Goal: Check status: Check status

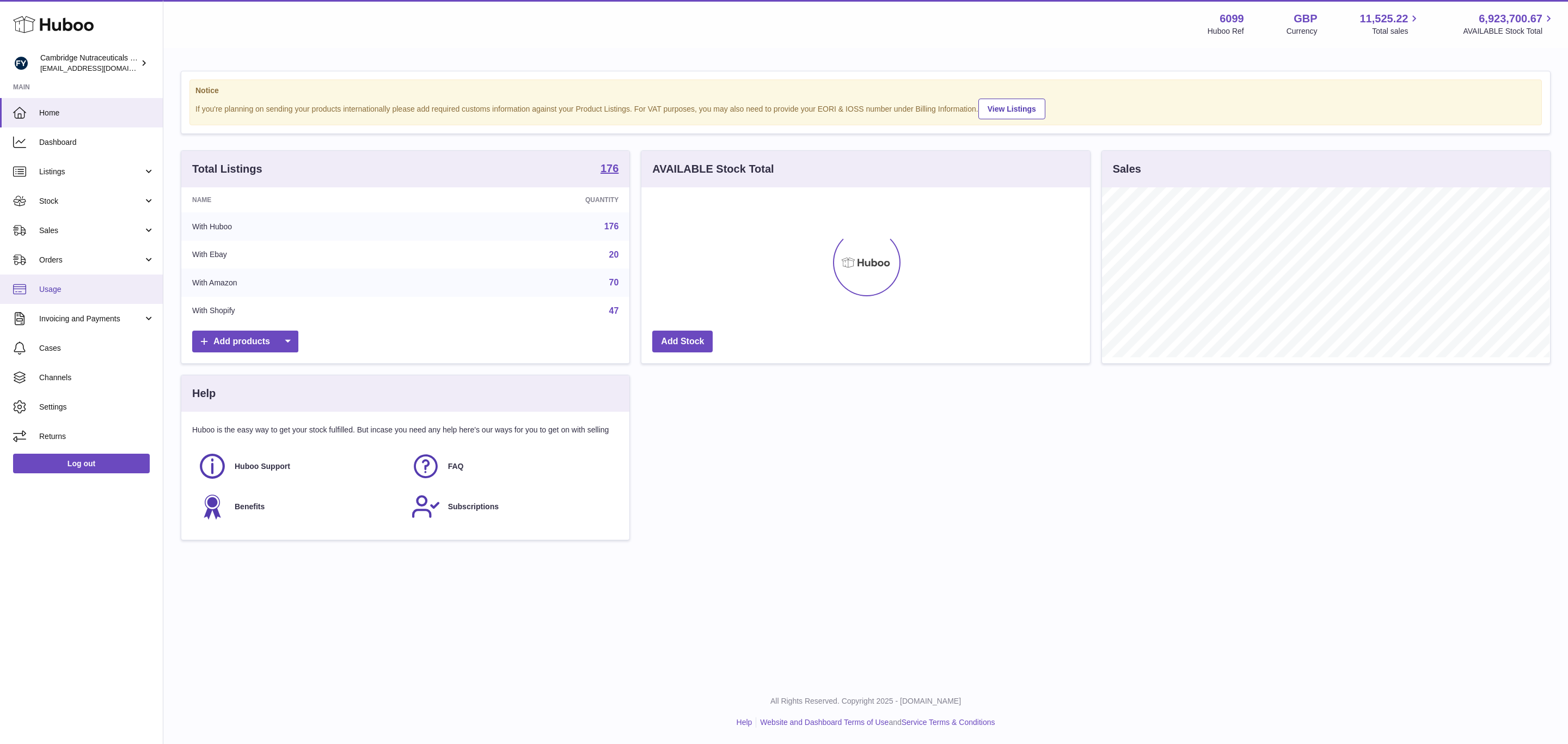
scroll to position [170, 447]
click at [62, 229] on span "Sales" at bounding box center [91, 230] width 104 height 10
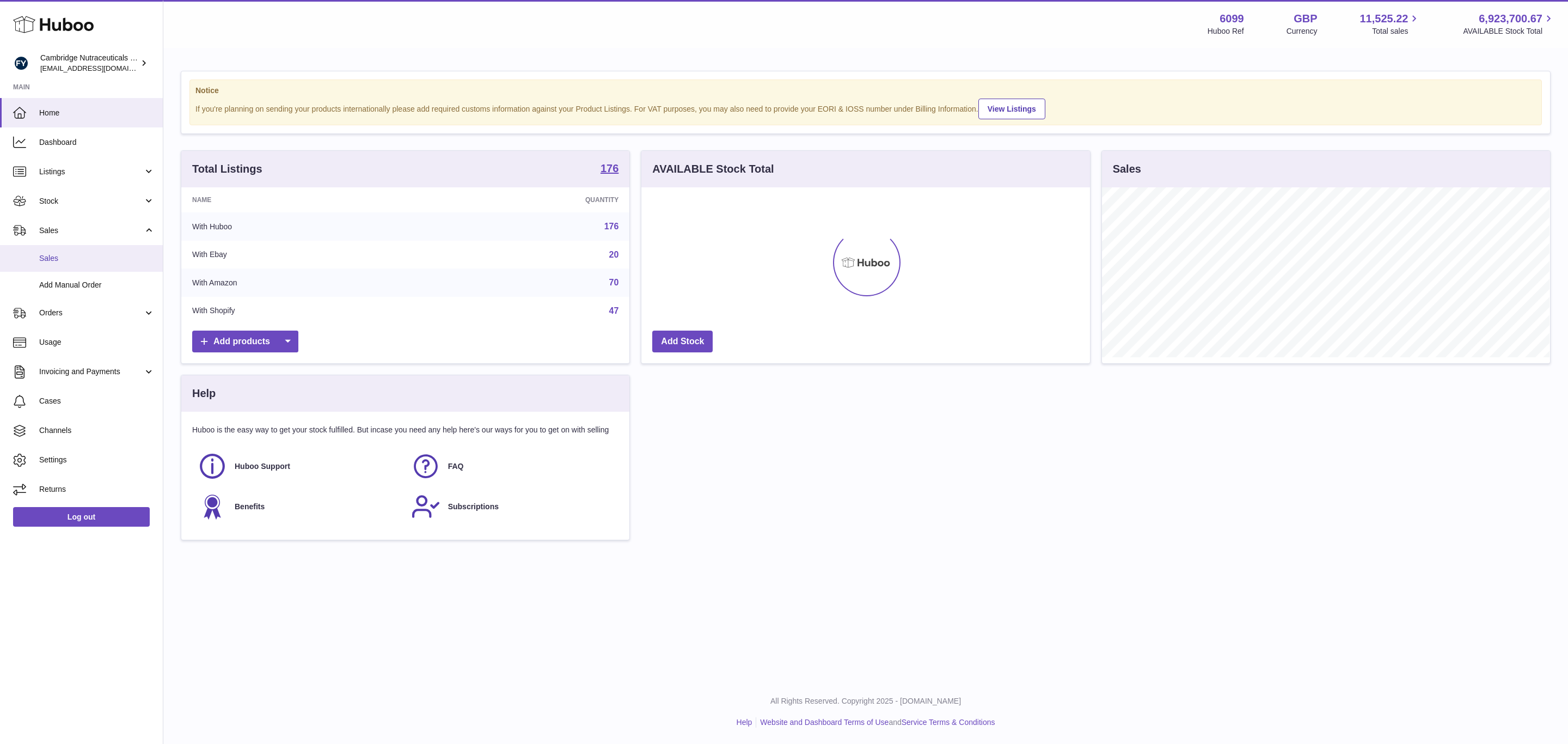
click at [49, 253] on span "Sales" at bounding box center [97, 258] width 116 height 10
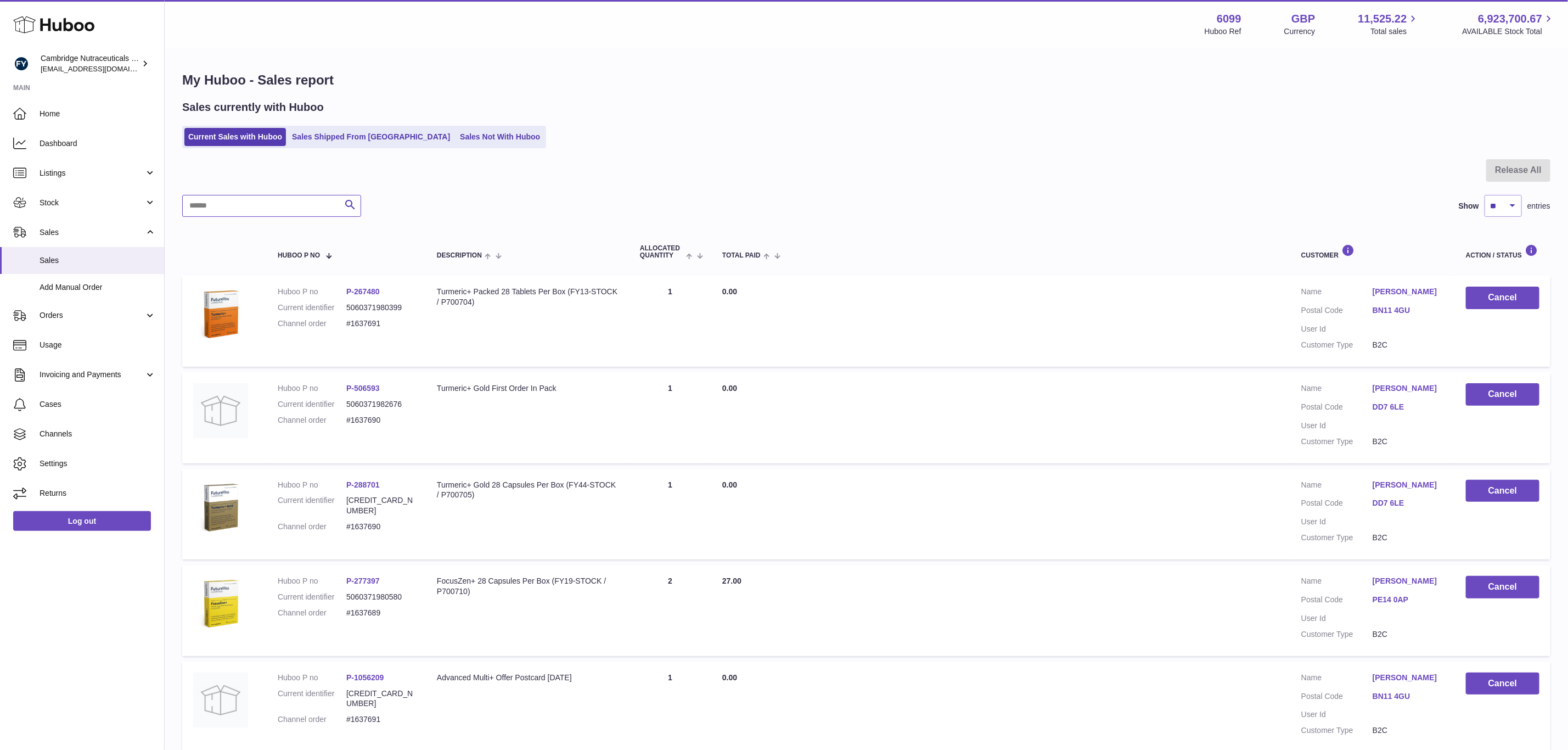
click at [250, 209] on input "text" at bounding box center [272, 206] width 179 height 22
click at [371, 134] on link "Sales Shipped From Huboo" at bounding box center [371, 137] width 166 height 18
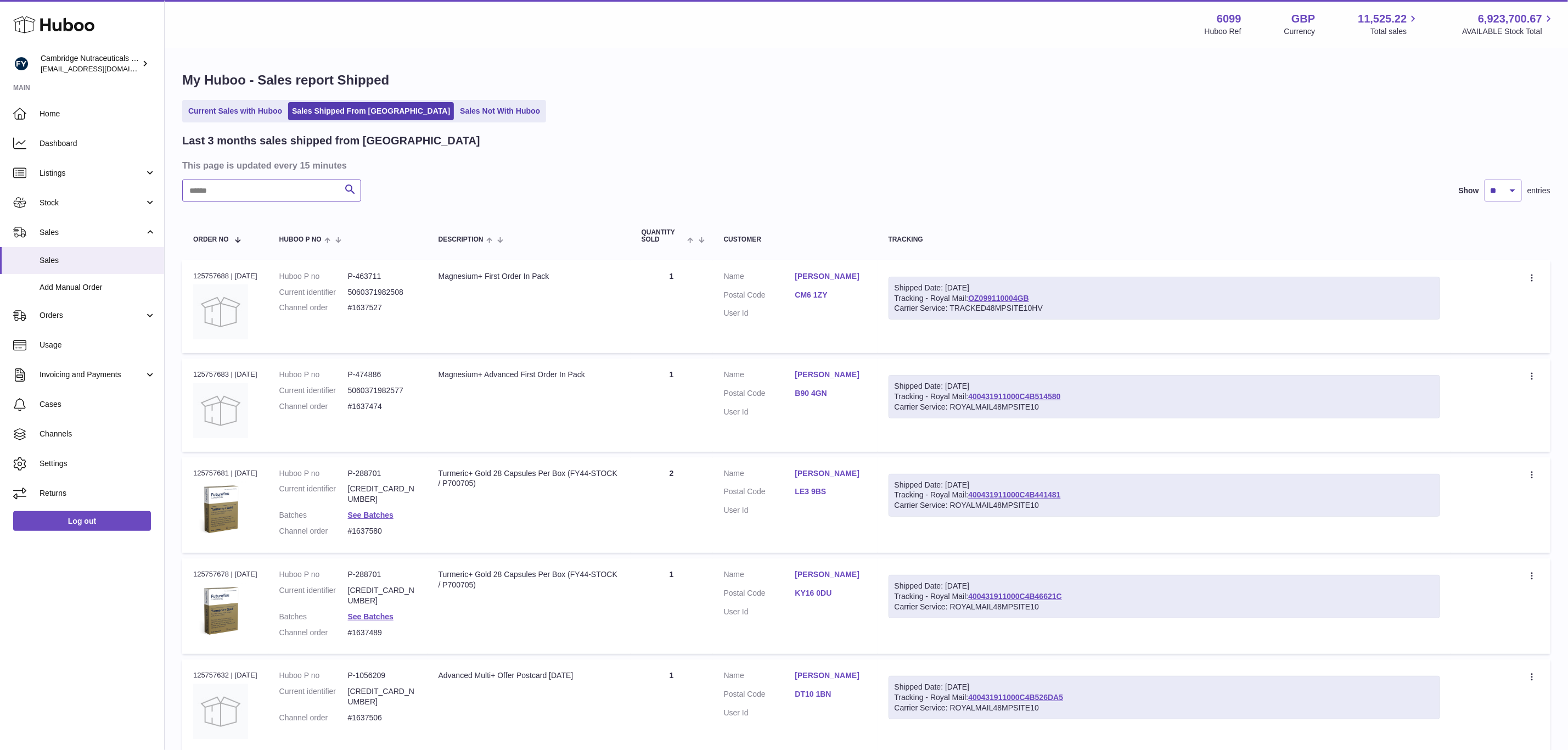
click at [271, 188] on input "text" at bounding box center [272, 190] width 179 height 22
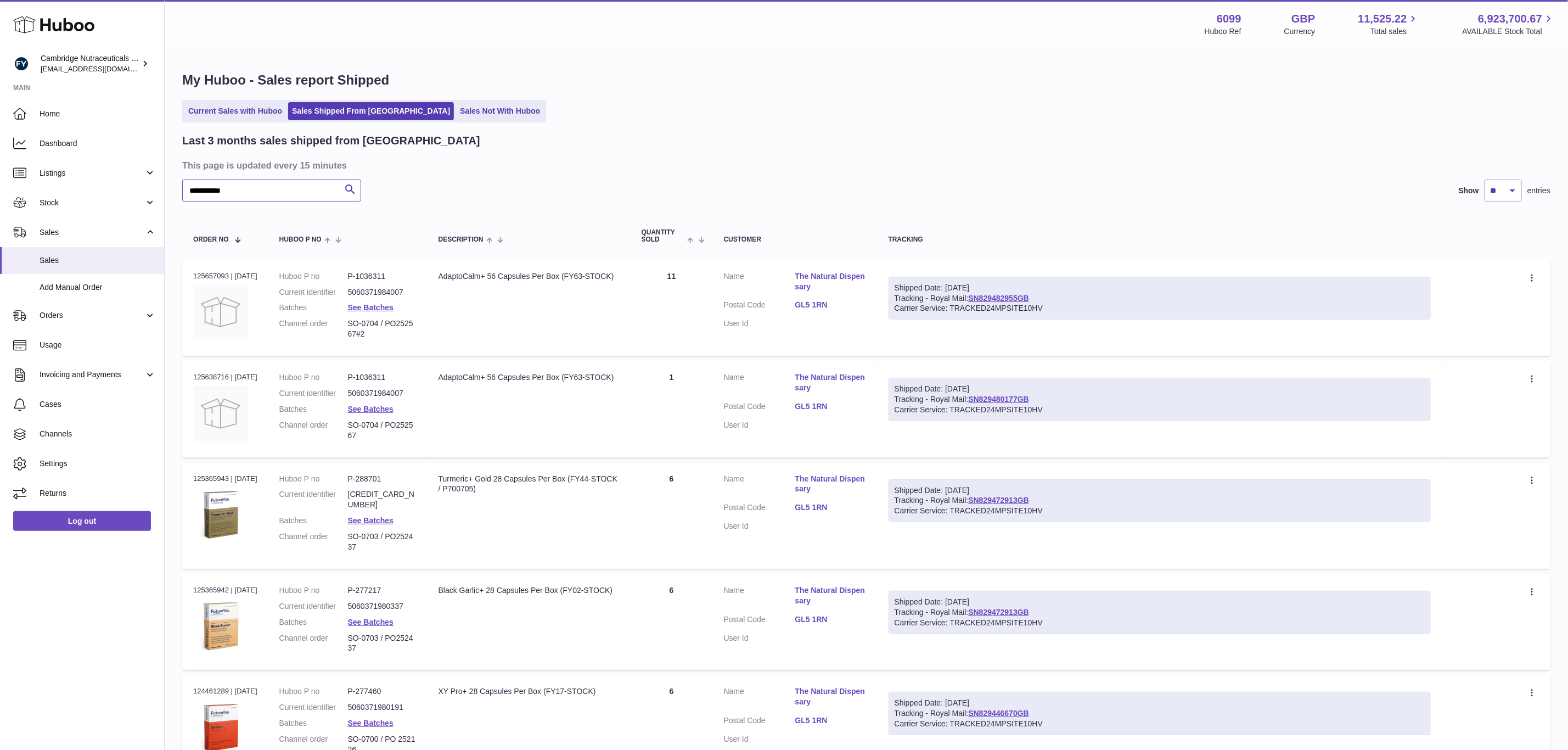
type input "**********"
click at [676, 170] on h3 "This page is updated every 15 minutes" at bounding box center [865, 165] width 1365 height 12
